Goal: Find specific page/section: Find specific page/section

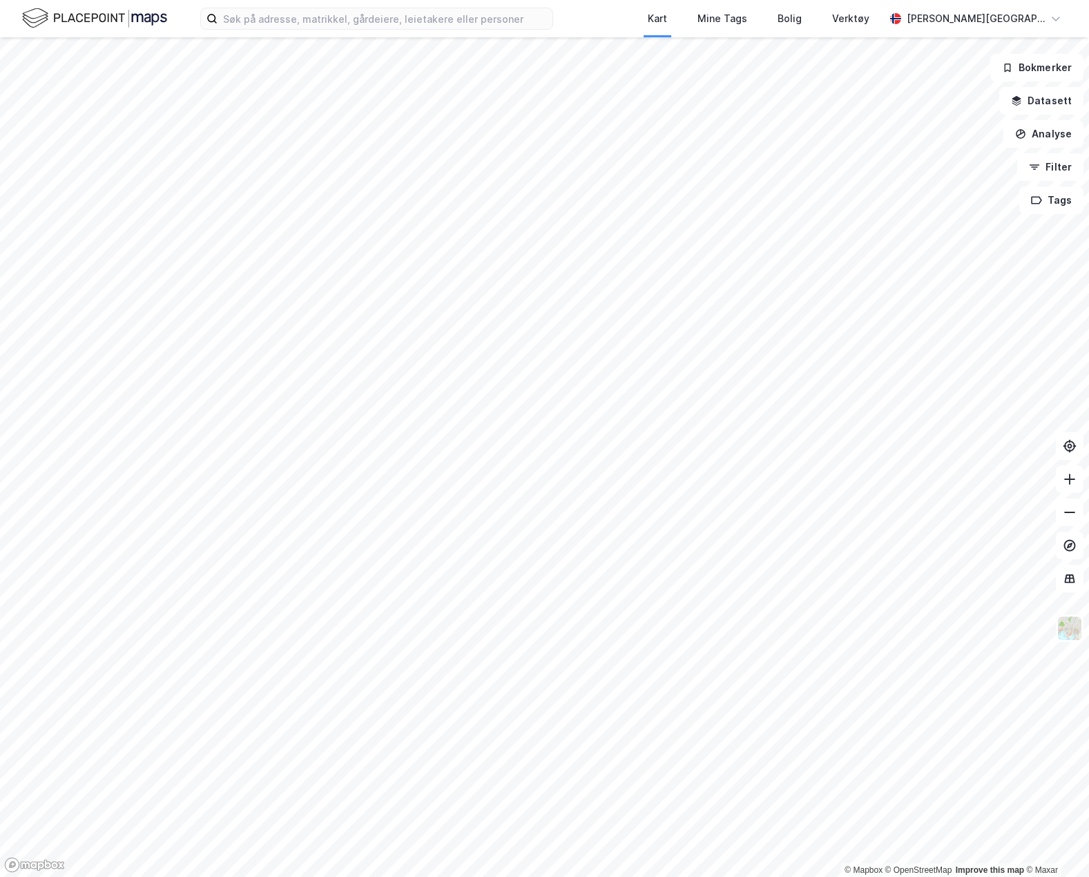
click at [342, 6] on div "Kart Mine Tags Bolig Verktøy [PERSON_NAME][GEOGRAPHIC_DATA]" at bounding box center [544, 18] width 1089 height 37
click at [352, 22] on input at bounding box center [385, 18] width 335 height 21
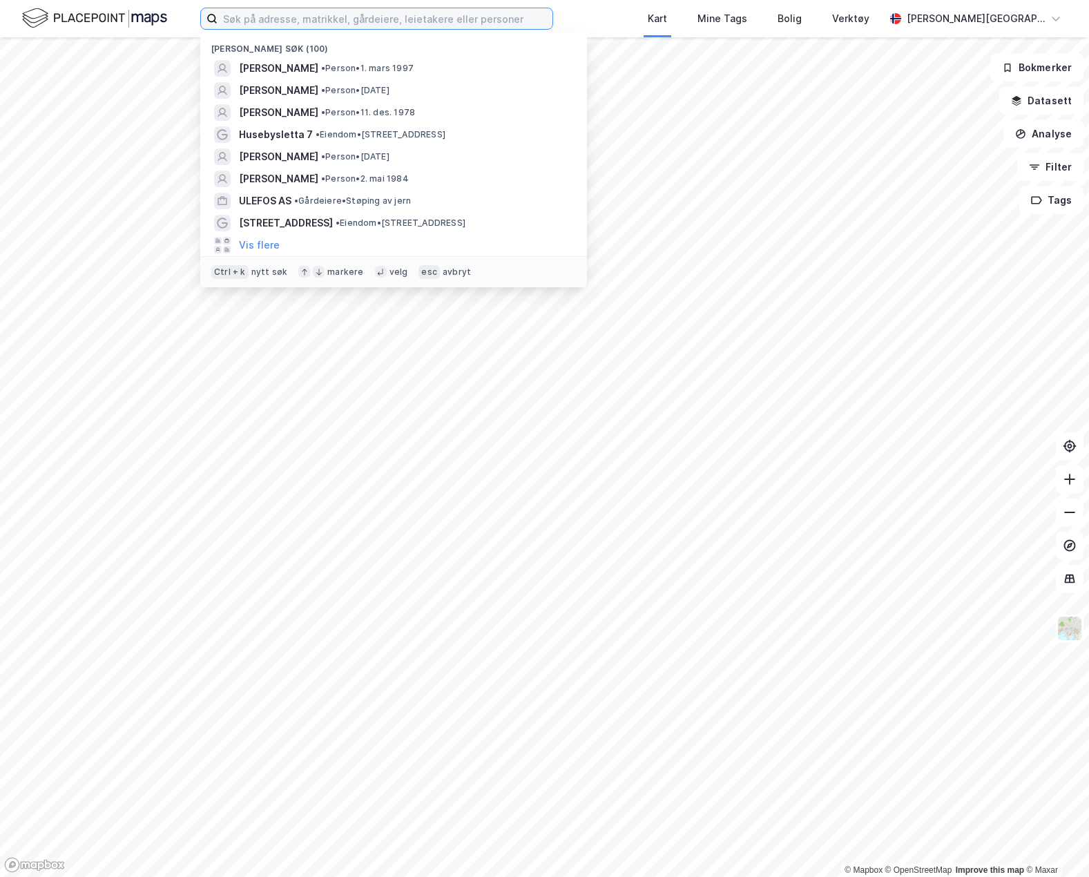
click at [345, 19] on input at bounding box center [385, 18] width 335 height 21
paste input "[PERSON_NAME] [STREET_ADDRESS]"
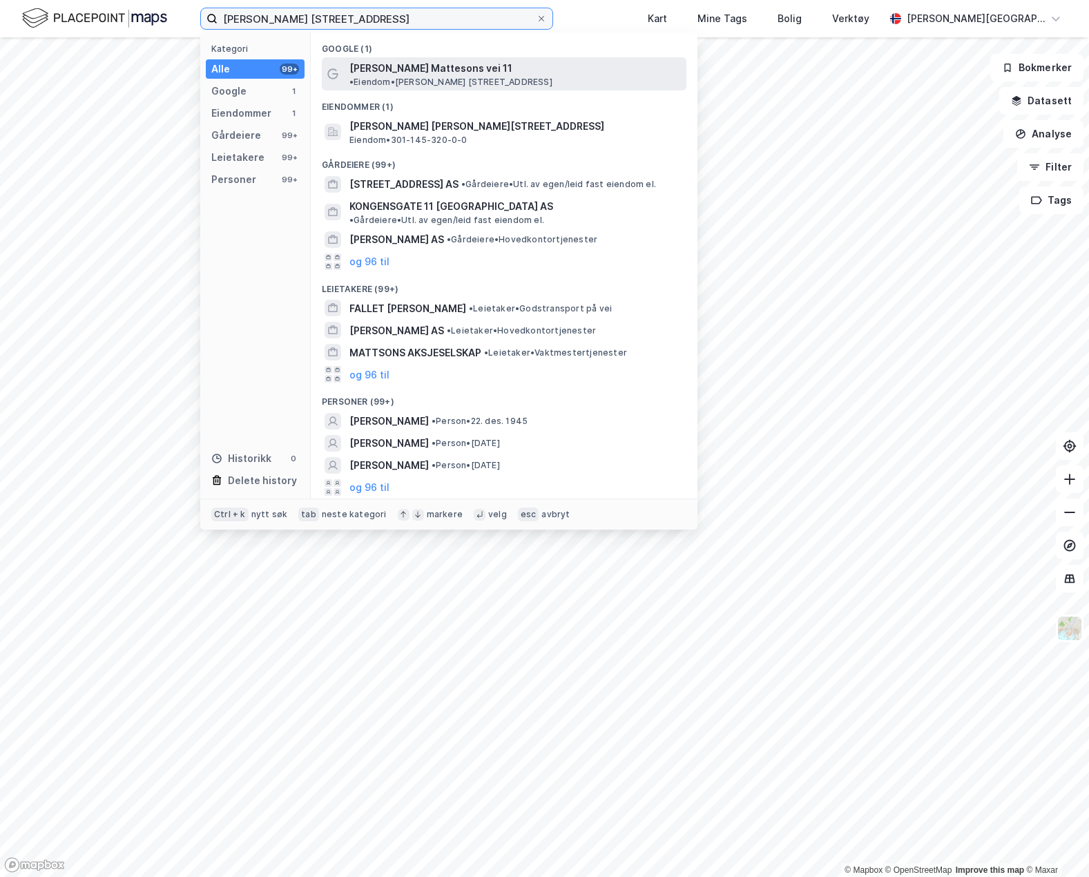
type input "[PERSON_NAME] [STREET_ADDRESS]"
click at [441, 68] on span "[PERSON_NAME] Mattesons vei 11" at bounding box center [430, 68] width 163 height 17
